Goal: Task Accomplishment & Management: Manage account settings

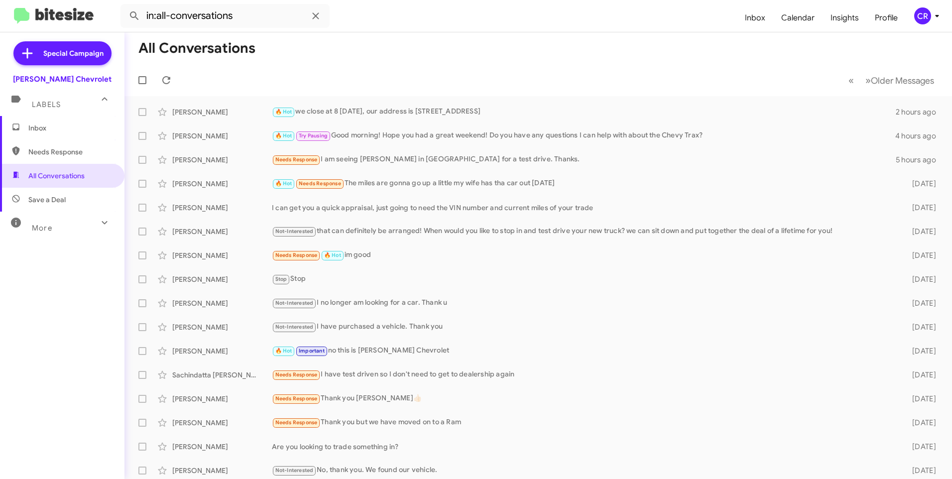
click at [49, 160] on span "Needs Response" at bounding box center [62, 152] width 125 height 24
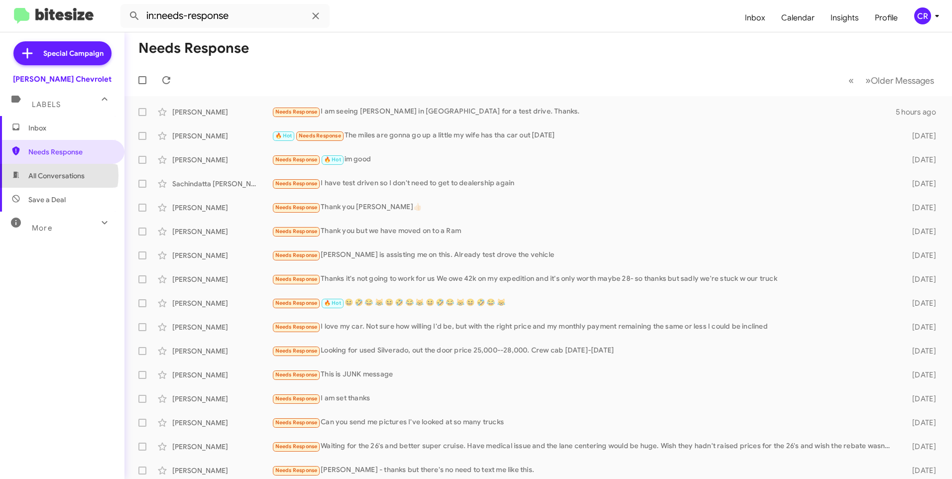
click at [55, 175] on span "All Conversations" at bounding box center [56, 176] width 56 height 10
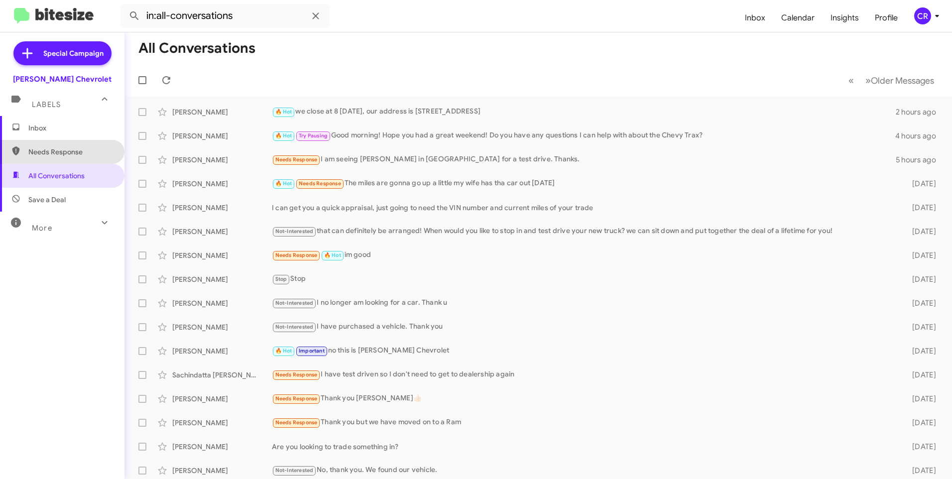
click at [72, 147] on span "Needs Response" at bounding box center [70, 152] width 85 height 10
type input "in:needs-response"
